Goal: Go to known website: Go to known website

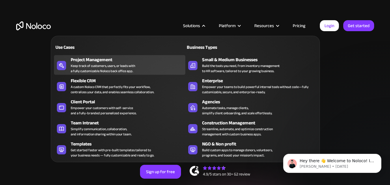
click at [89, 64] on div "Keep track of customers, users, or leads with a fully customizable Noloco back …" at bounding box center [103, 68] width 64 height 10
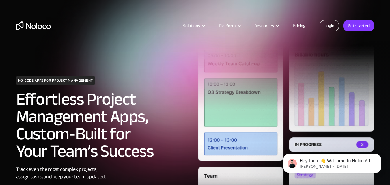
click at [338, 25] on link "Login" at bounding box center [329, 25] width 19 height 11
